Goal: Task Accomplishment & Management: Use online tool/utility

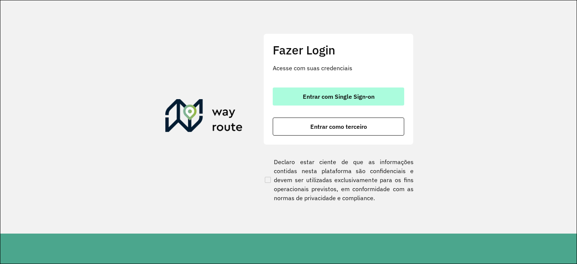
click at [334, 91] on button "Entrar com Single Sign-on" at bounding box center [339, 97] width 132 height 18
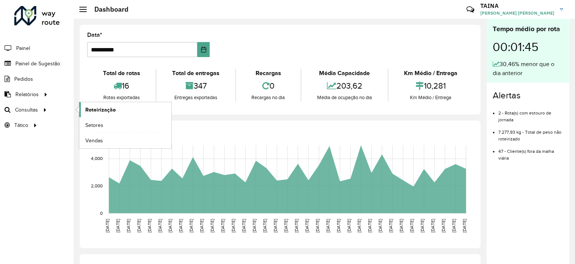
click at [82, 108] on link "Roteirização" at bounding box center [125, 109] width 92 height 15
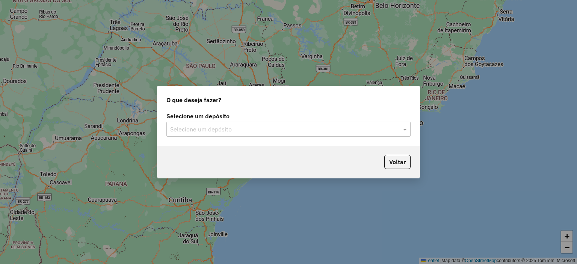
click at [282, 135] on div "Selecione um depósito" at bounding box center [289, 129] width 244 height 15
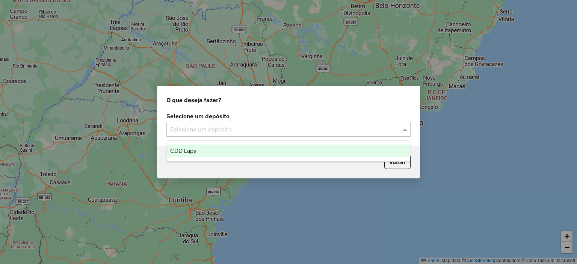
click at [223, 153] on div "CDD Lapa" at bounding box center [288, 151] width 243 height 13
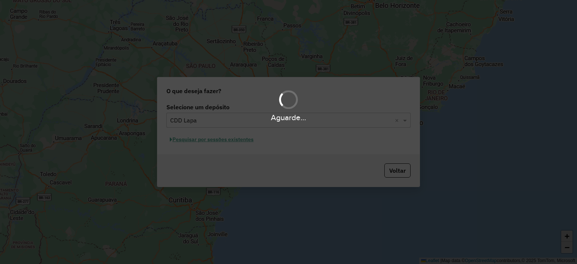
click at [239, 142] on div "Aguarde..." at bounding box center [288, 132] width 577 height 264
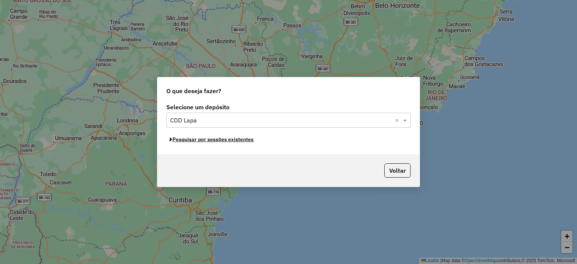
click at [239, 142] on button "Pesquisar por sessões existentes" at bounding box center [212, 140] width 91 height 12
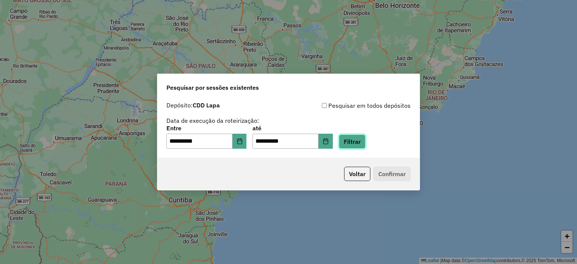
click at [364, 143] on button "Filtrar" at bounding box center [352, 142] width 27 height 14
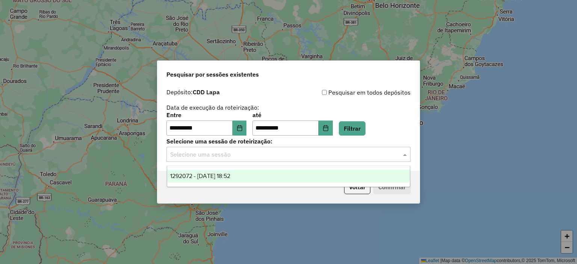
click at [275, 153] on input "text" at bounding box center [281, 154] width 222 height 9
click at [263, 180] on div "1292072 - 10/10/2025 18:52" at bounding box center [288, 176] width 243 height 13
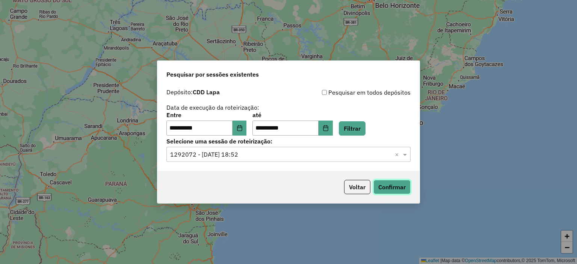
click at [388, 187] on button "Confirmar" at bounding box center [392, 187] width 37 height 14
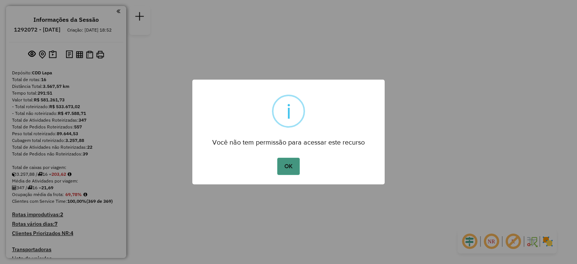
click at [287, 165] on button "OK" at bounding box center [288, 166] width 22 height 17
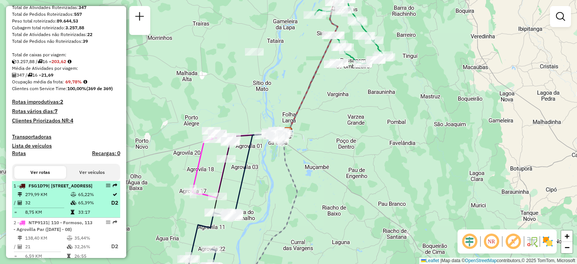
scroll to position [188, 0]
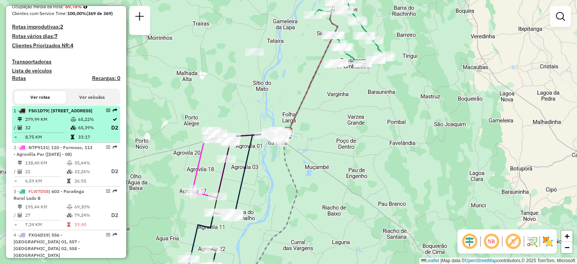
click at [62, 114] on span "| 603 - Paratinga Rural Lado B, 604 - 2 Aguas do Paulista" at bounding box center [70, 111] width 44 height 6
select select "**********"
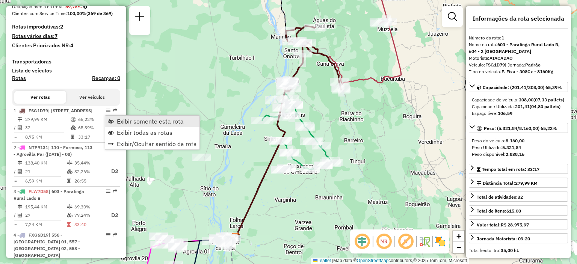
click at [118, 123] on span "Exibir somente esta rota" at bounding box center [150, 121] width 67 height 6
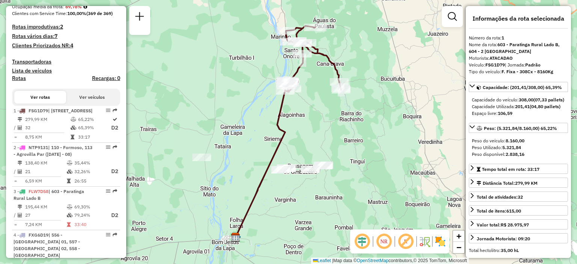
click at [384, 246] on em at bounding box center [384, 242] width 18 height 18
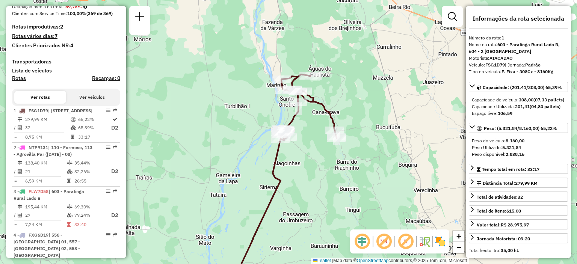
drag, startPoint x: 314, startPoint y: 123, endPoint x: 309, endPoint y: 172, distance: 49.5
click at [309, 172] on div "Janela de atendimento Grade de atendimento Capacidade Transportadoras Veículos …" at bounding box center [288, 132] width 577 height 264
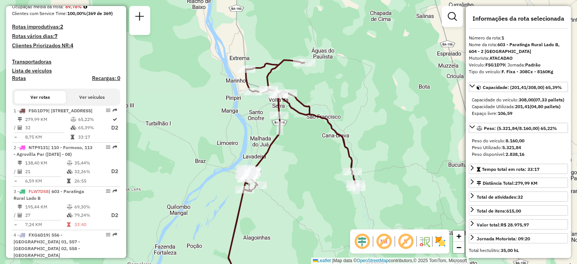
drag, startPoint x: 321, startPoint y: 112, endPoint x: 310, endPoint y: 154, distance: 44.0
click at [310, 154] on div "Janela de atendimento Grade de atendimento Capacidade Transportadoras Veículos …" at bounding box center [288, 132] width 577 height 264
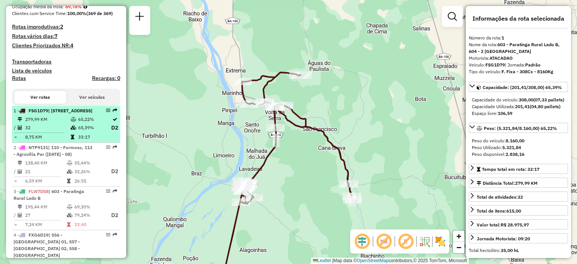
scroll to position [226, 0]
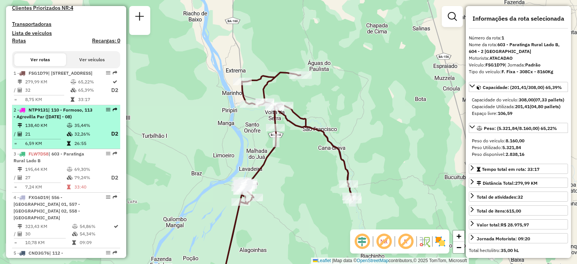
click at [90, 120] on div "2 - NTP9131 | 110 - Formoso, 113 - Agrovilla Par (02 - 04 - 06 - 08)" at bounding box center [54, 114] width 80 height 14
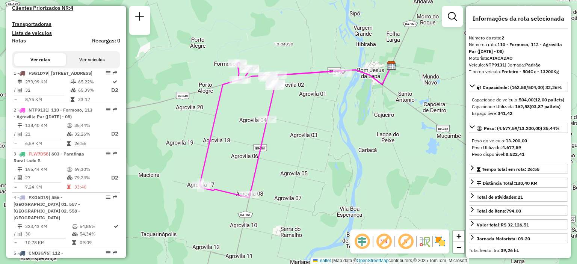
click at [278, 134] on div "Janela de atendimento Grade de atendimento Capacidade Transportadoras Veículos …" at bounding box center [288, 132] width 577 height 264
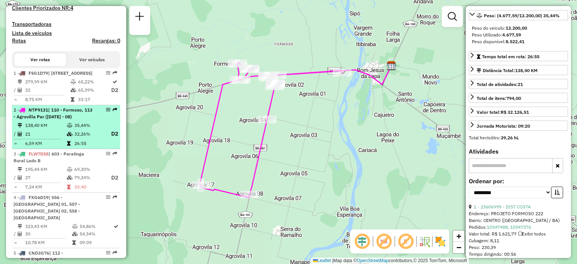
click at [63, 129] on td "138,40 KM" at bounding box center [46, 126] width 42 height 8
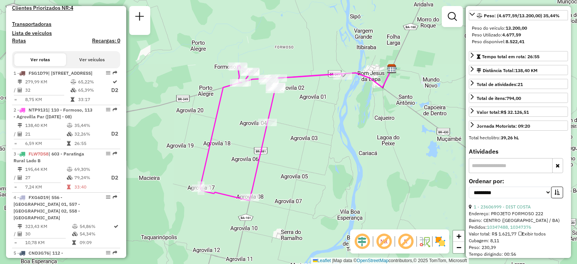
drag, startPoint x: 339, startPoint y: 107, endPoint x: 347, endPoint y: 108, distance: 8.0
click at [347, 108] on div "Janela de atendimento Grade de atendimento Capacidade Transportadoras Veículos …" at bounding box center [288, 132] width 577 height 264
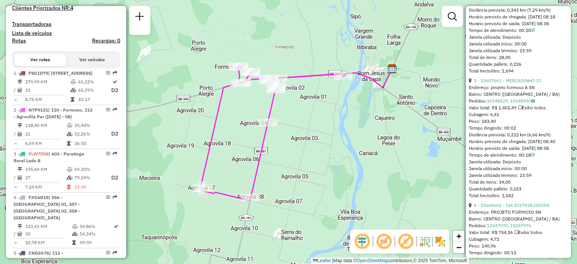
scroll to position [602, 0]
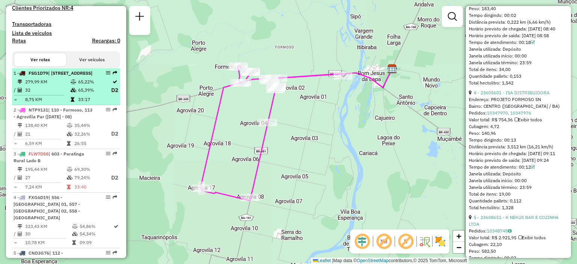
click at [75, 86] on td at bounding box center [74, 82] width 8 height 8
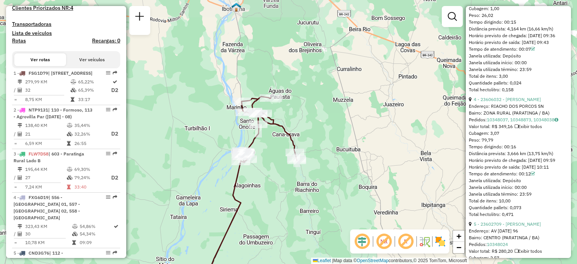
drag, startPoint x: 256, startPoint y: 67, endPoint x: 214, endPoint y: 134, distance: 79.0
click at [214, 133] on div "Janela de atendimento Grade de atendimento Capacidade Transportadoras Veículos …" at bounding box center [288, 132] width 577 height 264
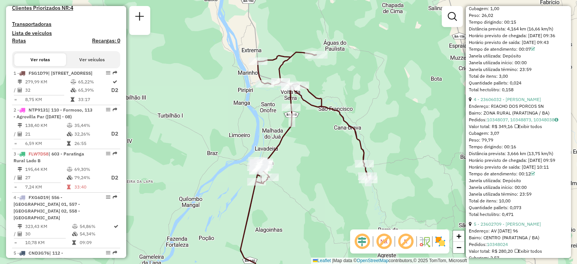
drag, startPoint x: 241, startPoint y: 112, endPoint x: 247, endPoint y: 117, distance: 7.4
click at [247, 117] on div "Janela de atendimento Grade de atendimento Capacidade Transportadoras Veículos …" at bounding box center [288, 132] width 577 height 264
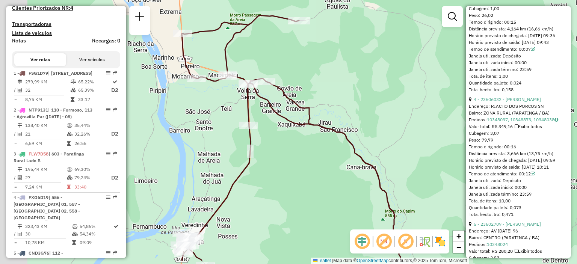
drag, startPoint x: 335, startPoint y: 111, endPoint x: 368, endPoint y: 79, distance: 45.7
click at [368, 79] on div "Janela de atendimento Grade de atendimento Capacidade Transportadoras Veículos …" at bounding box center [288, 132] width 577 height 264
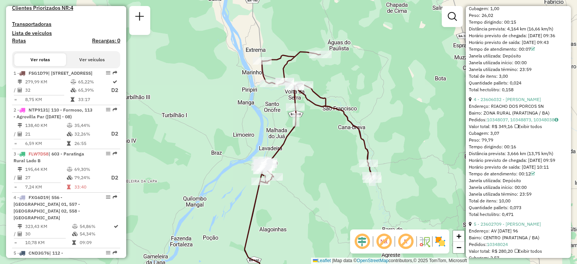
drag, startPoint x: 267, startPoint y: 102, endPoint x: 251, endPoint y: 111, distance: 18.7
click at [251, 111] on div "Janela de atendimento Grade de atendimento Capacidade Transportadoras Veículos …" at bounding box center [288, 132] width 577 height 264
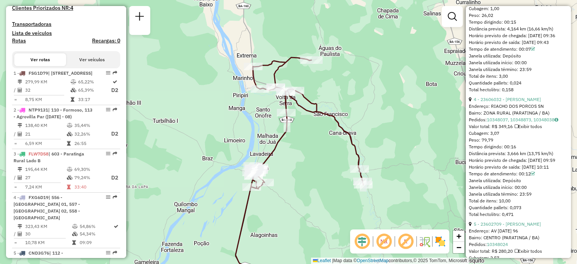
click at [344, 79] on div "Janela de atendimento Grade de atendimento Capacidade Transportadoras Veículos …" at bounding box center [288, 132] width 577 height 264
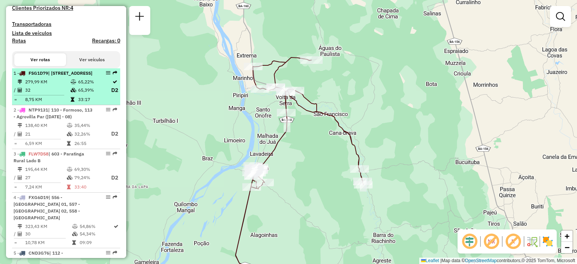
click at [60, 86] on td "279,99 KM" at bounding box center [47, 82] width 45 height 8
select select "**********"
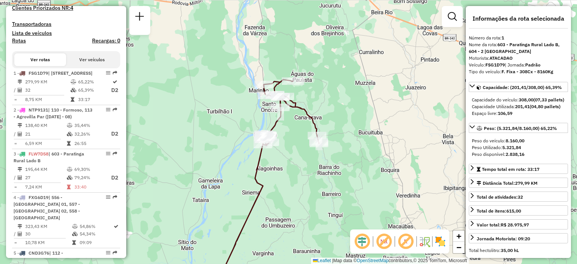
drag, startPoint x: 275, startPoint y: 69, endPoint x: 255, endPoint y: 116, distance: 50.6
click at [255, 116] on div "Janela de atendimento Grade de atendimento Capacidade Transportadoras Veículos …" at bounding box center [288, 132] width 577 height 264
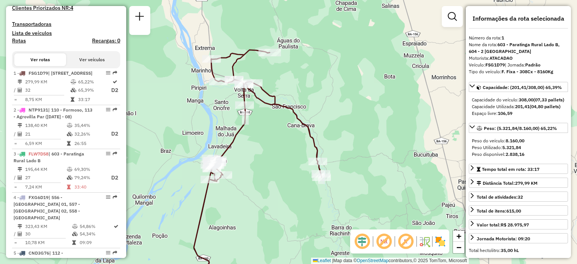
drag, startPoint x: 309, startPoint y: 95, endPoint x: 316, endPoint y: 94, distance: 6.9
click at [316, 94] on div "Janela de atendimento Grade de atendimento Capacidade Transportadoras Veículos …" at bounding box center [288, 132] width 577 height 264
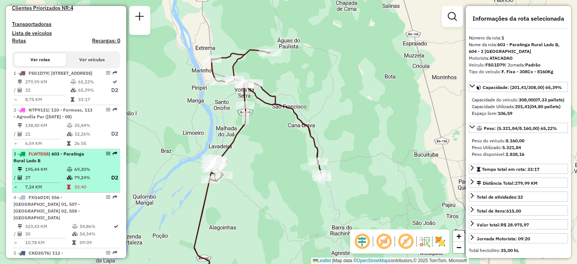
click at [62, 164] on div "3 - FLW7D58 | 603 - Paratinga Rural Lado B" at bounding box center [54, 158] width 80 height 14
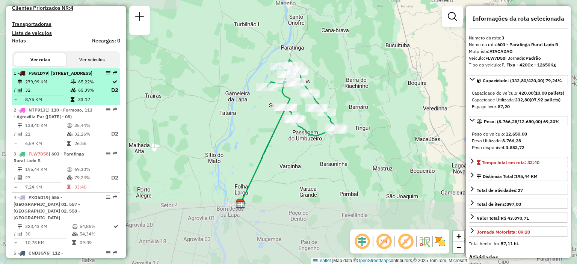
click at [67, 77] on div "1 - FSG1D79 | 603 - Paratinga Rural Lado B, 604 - 2 Aguas do Paulista" at bounding box center [54, 73] width 80 height 7
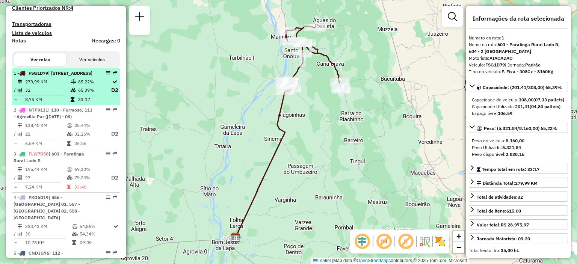
click at [46, 77] on div "1 - FSG1D79 | 603 - Paratinga Rural Lado B, 604 - 2 Aguas do Paulista" at bounding box center [54, 73] width 80 height 7
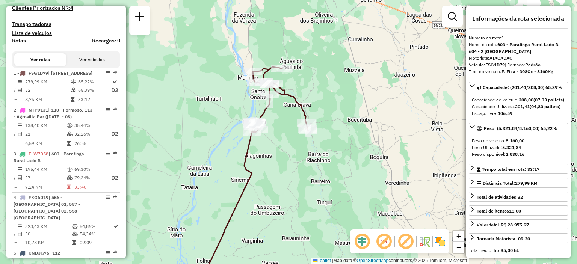
drag, startPoint x: 265, startPoint y: 75, endPoint x: 221, endPoint y: 133, distance: 72.9
click at [221, 133] on div "Janela de atendimento Grade de atendimento Capacidade Transportadoras Veículos …" at bounding box center [288, 132] width 577 height 264
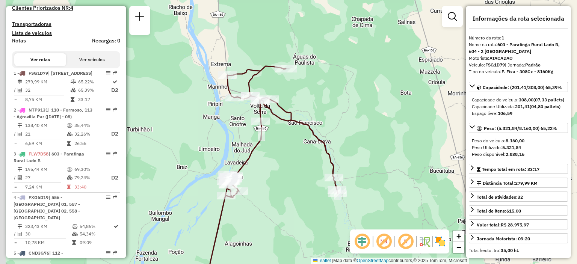
drag, startPoint x: 322, startPoint y: 97, endPoint x: 328, endPoint y: 95, distance: 6.8
click at [328, 95] on div "Janela de atendimento Grade de atendimento Capacidade Transportadoras Veículos …" at bounding box center [288, 132] width 577 height 264
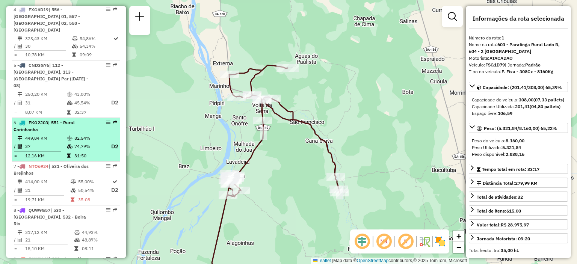
scroll to position [489, 0]
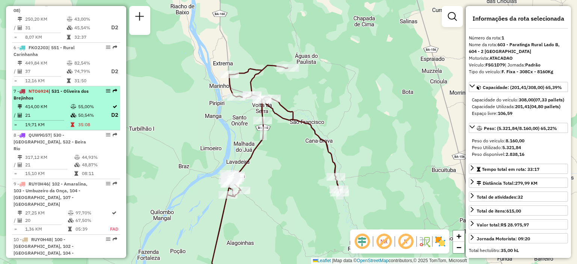
click at [62, 111] on td "414,00 KM" at bounding box center [47, 107] width 45 height 8
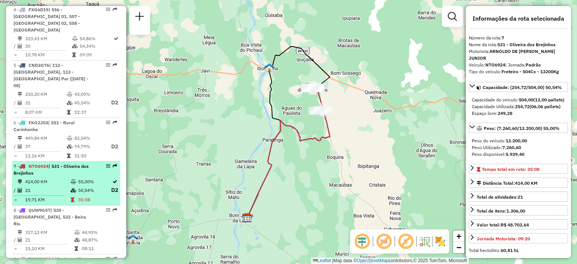
scroll to position [301, 0]
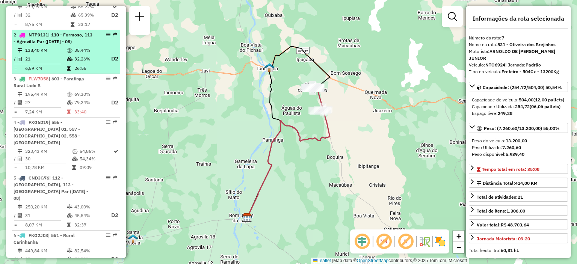
click at [74, 54] on td "35,44%" at bounding box center [89, 51] width 30 height 8
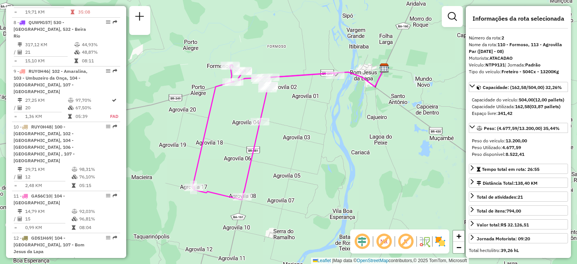
scroll to position [677, 0]
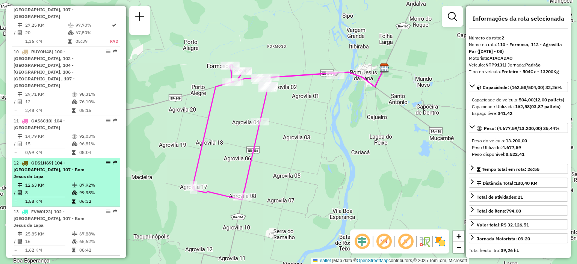
click at [58, 182] on td "12,63 KM" at bounding box center [48, 186] width 47 height 8
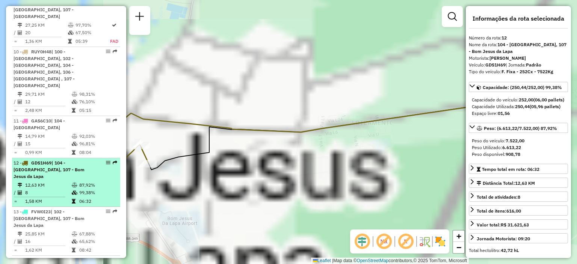
scroll to position [714, 0]
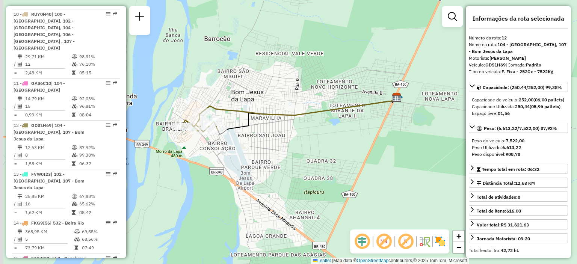
click at [256, 90] on div "Janela de atendimento Grade de atendimento Capacidade Transportadoras Veículos …" at bounding box center [288, 132] width 577 height 264
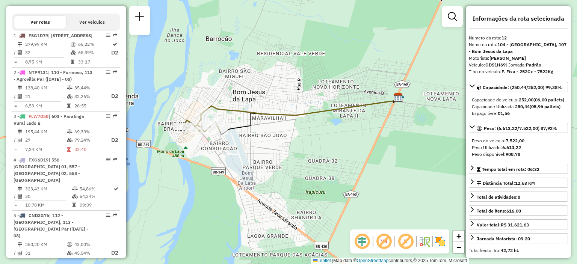
scroll to position [226, 0]
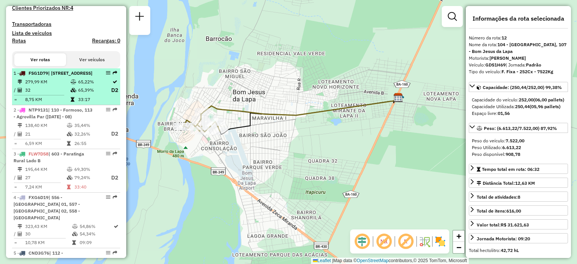
click at [58, 76] on span "| 603 - Paratinga Rural Lado B, 604 - 2 Aguas do Paulista" at bounding box center [70, 73] width 44 height 6
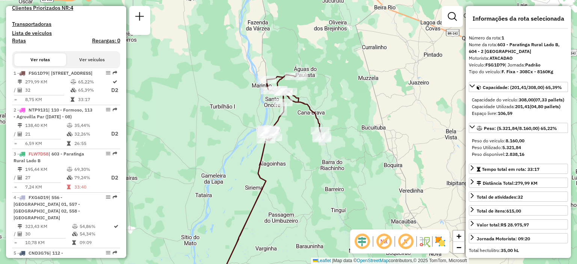
drag, startPoint x: 313, startPoint y: 97, endPoint x: 294, endPoint y: 145, distance: 51.1
click at [294, 145] on div "Janela de atendimento Grade de atendimento Capacidade Transportadoras Veículos …" at bounding box center [288, 132] width 577 height 264
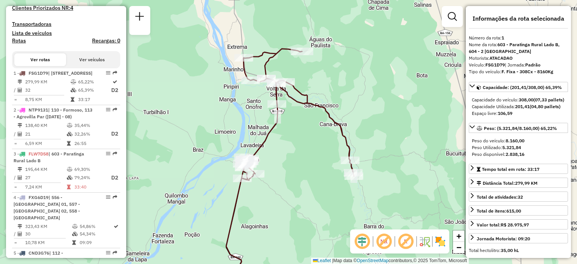
drag, startPoint x: 298, startPoint y: 101, endPoint x: 294, endPoint y: 129, distance: 28.1
click at [294, 129] on div "Janela de atendimento Grade de atendimento Capacidade Transportadoras Veículos …" at bounding box center [288, 132] width 577 height 264
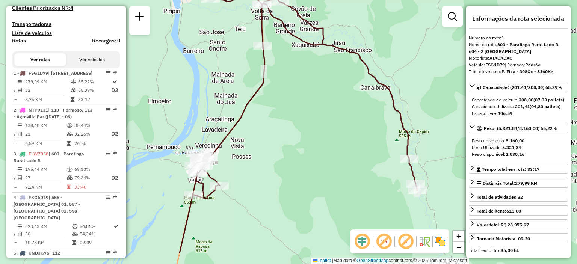
drag, startPoint x: 287, startPoint y: 156, endPoint x: 285, endPoint y: 112, distance: 43.3
click at [285, 112] on div "Janela de atendimento Grade de atendimento Capacidade Transportadoras Veículos …" at bounding box center [288, 132] width 577 height 264
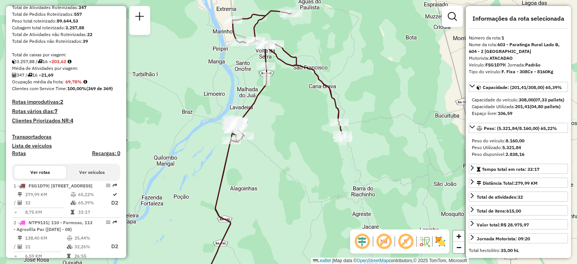
scroll to position [188, 0]
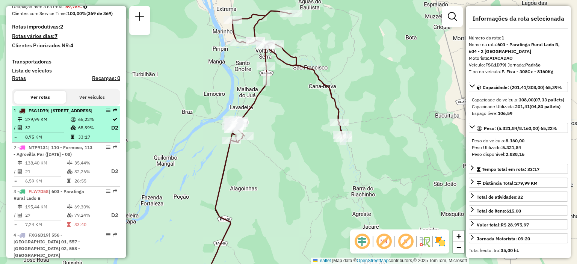
click at [62, 114] on div "1 - FSG1D79 | 603 - Paratinga Rural Lado B, 604 - 2 Aguas do Paulista" at bounding box center [54, 111] width 80 height 7
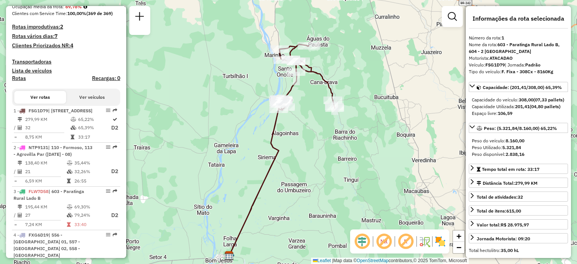
drag, startPoint x: 317, startPoint y: 117, endPoint x: 315, endPoint y: 121, distance: 4.8
click at [315, 121] on div "Janela de atendimento Grade de atendimento Capacidade Transportadoras Veículos …" at bounding box center [288, 132] width 577 height 264
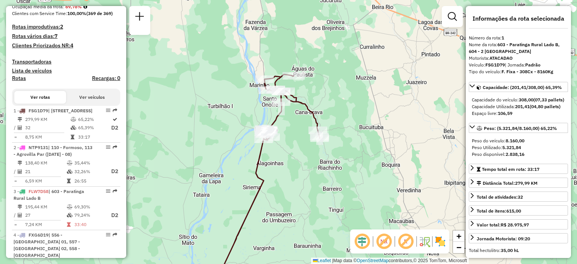
drag, startPoint x: 231, startPoint y: 99, endPoint x: 221, endPoint y: 114, distance: 18.4
click at [221, 114] on div "Janela de atendimento Grade de atendimento Capacidade Transportadoras Veículos …" at bounding box center [288, 132] width 577 height 264
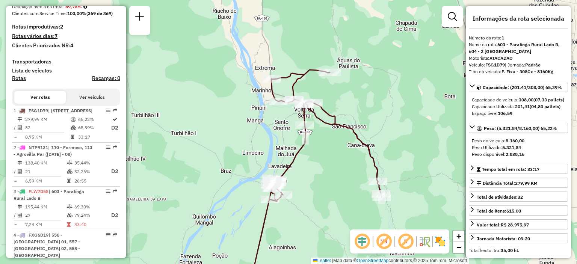
drag, startPoint x: 241, startPoint y: 107, endPoint x: 230, endPoint y: 110, distance: 11.3
click at [230, 110] on div "Janela de atendimento Grade de atendimento Capacidade Transportadoras Veículos …" at bounding box center [288, 132] width 577 height 264
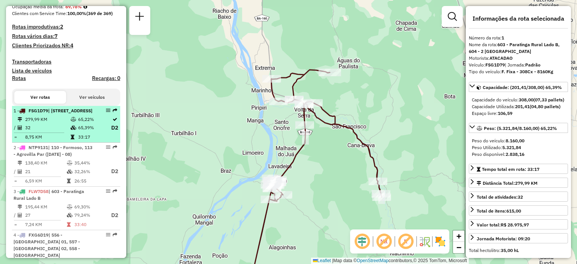
click at [71, 114] on span "| 603 - Paratinga Rural Lado B, 604 - 2 Aguas do Paulista" at bounding box center [70, 111] width 44 height 6
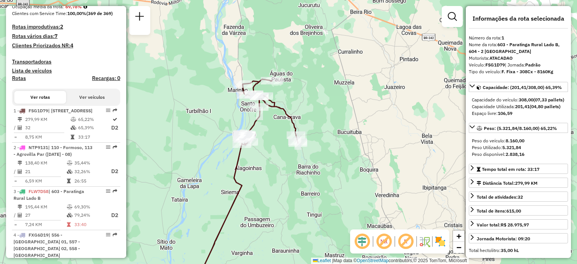
drag, startPoint x: 227, startPoint y: 83, endPoint x: 164, endPoint y: 154, distance: 94.3
click at [164, 154] on div "Janela de atendimento Grade de atendimento Capacidade Transportadoras Veículos …" at bounding box center [288, 132] width 577 height 264
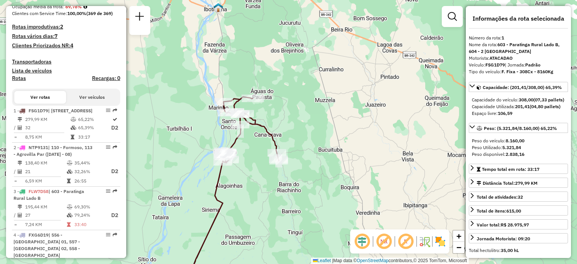
click at [312, 80] on div "Janela de atendimento Grade de atendimento Capacidade Transportadoras Veículos …" at bounding box center [288, 132] width 577 height 264
